Goal: Task Accomplishment & Management: Manage account settings

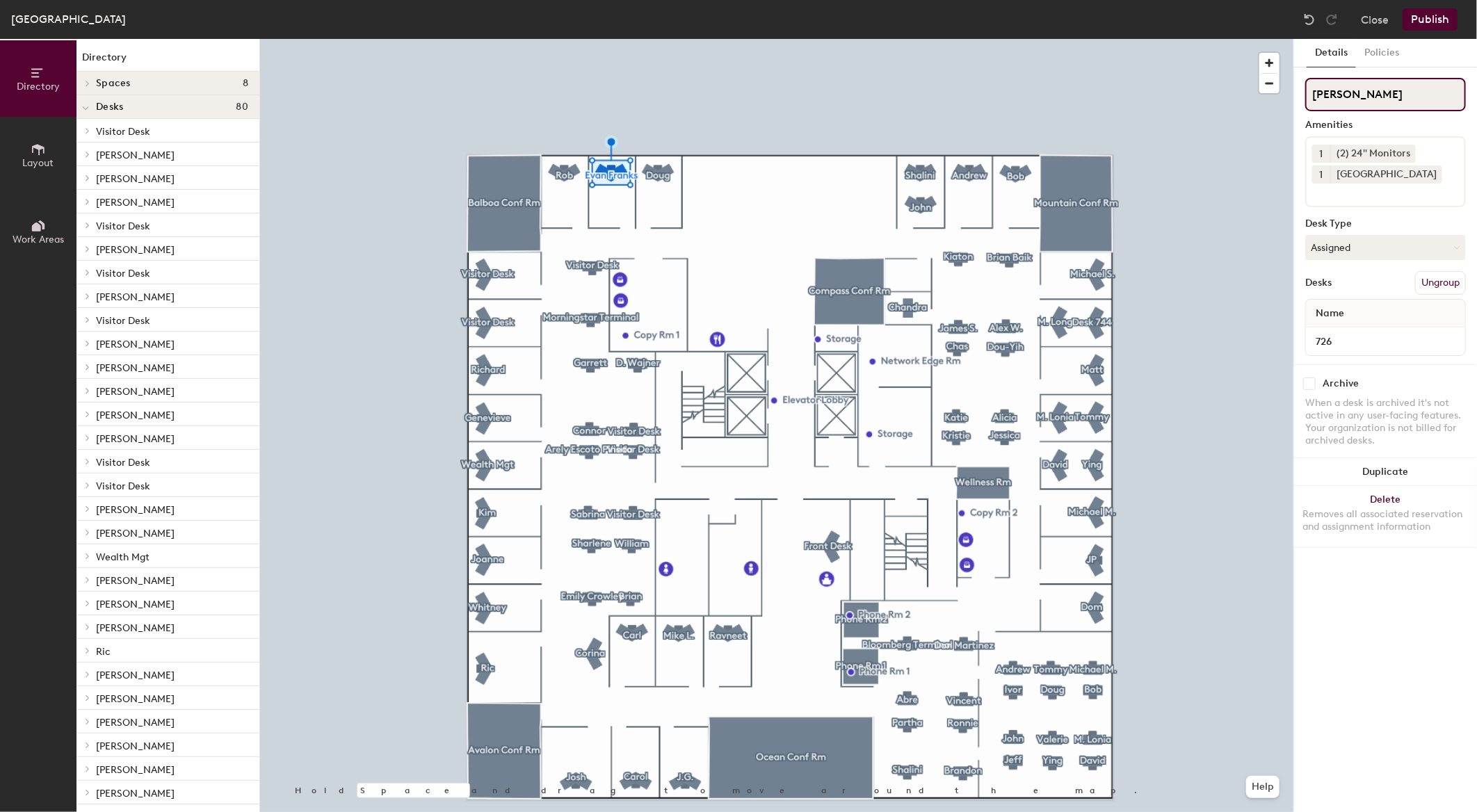
click at [1363, 95] on input "[PERSON_NAME]" at bounding box center [1386, 95] width 160 height 33
type input "[PERSON_NAME]"
click at [1437, 17] on button "Publish" at bounding box center [1430, 19] width 55 height 22
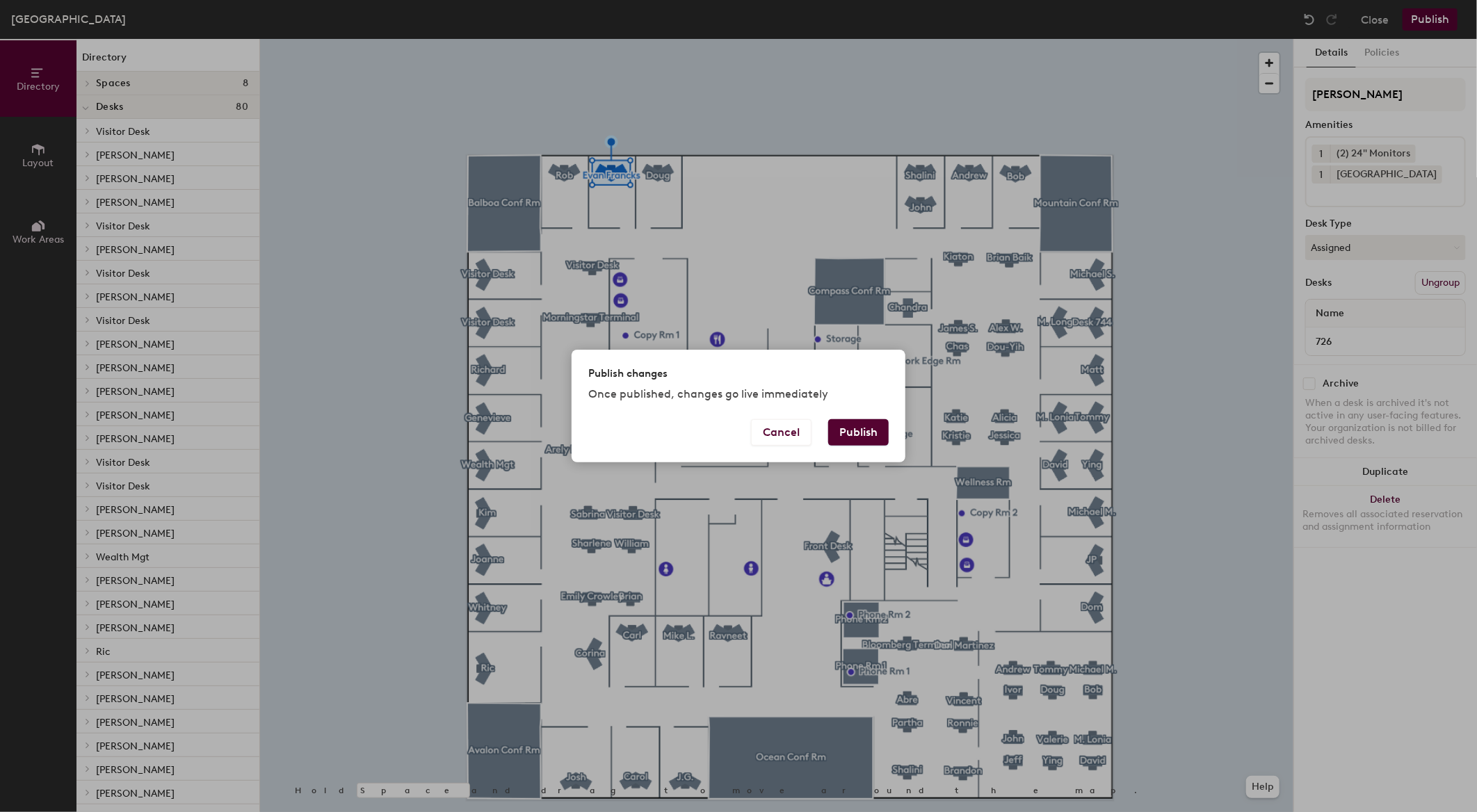
click at [852, 431] on button "Publish" at bounding box center [859, 432] width 60 height 26
